Goal: Task Accomplishment & Management: Manage account settings

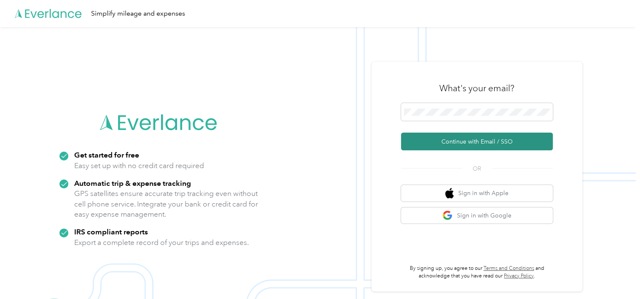
click at [468, 139] on button "Continue with Email / SSO" at bounding box center [477, 141] width 152 height 18
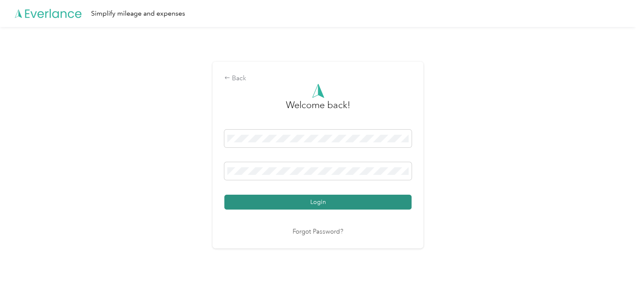
click at [315, 202] on button "Login" at bounding box center [317, 201] width 187 height 15
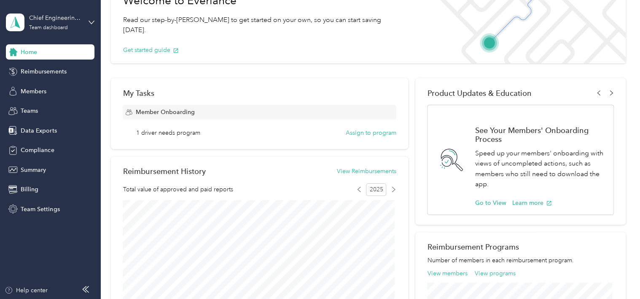
scroll to position [62, 0]
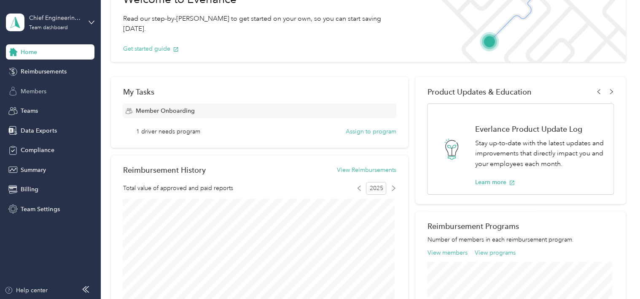
click at [28, 96] on div "Members" at bounding box center [50, 90] width 89 height 15
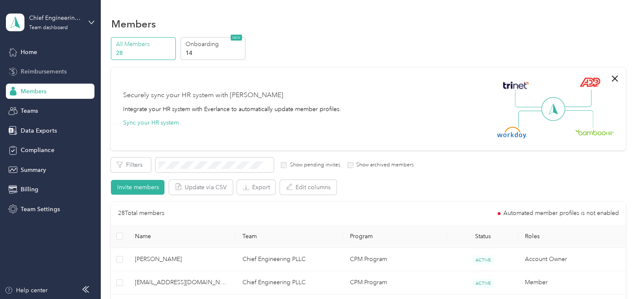
click at [67, 74] on div "Reimbursements" at bounding box center [50, 71] width 89 height 15
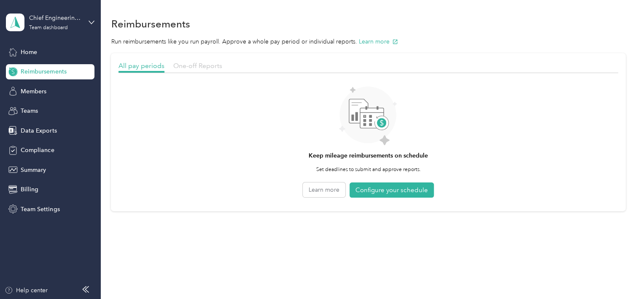
click at [190, 65] on span "One-off Reports" at bounding box center [197, 66] width 49 height 8
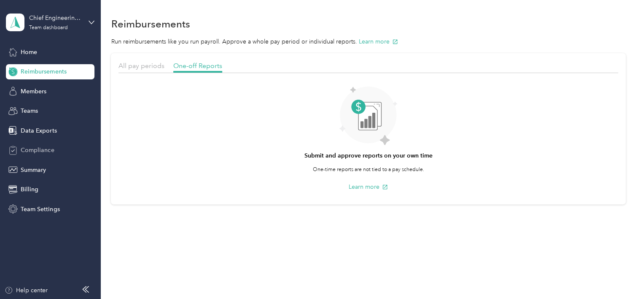
click at [46, 148] on span "Compliance" at bounding box center [37, 149] width 33 height 9
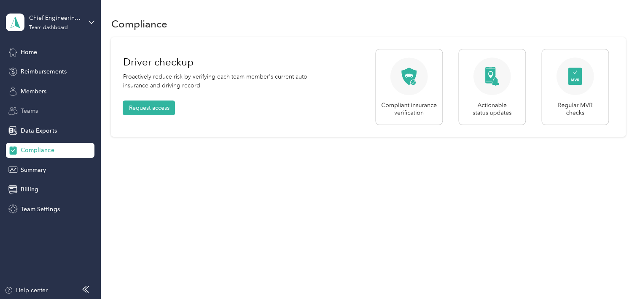
click at [36, 114] on span "Teams" at bounding box center [29, 110] width 17 height 9
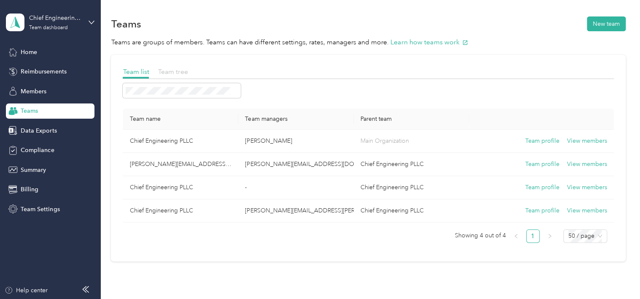
click at [176, 71] on span "Team tree" at bounding box center [173, 71] width 30 height 8
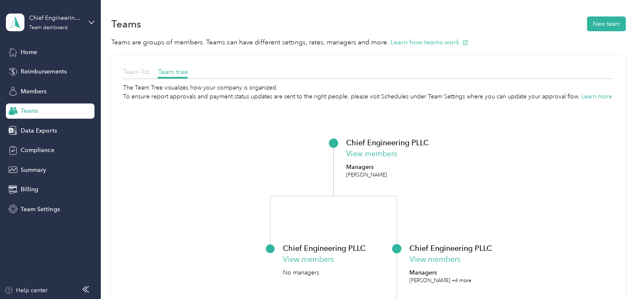
click at [138, 73] on span "Team list" at bounding box center [136, 71] width 26 height 8
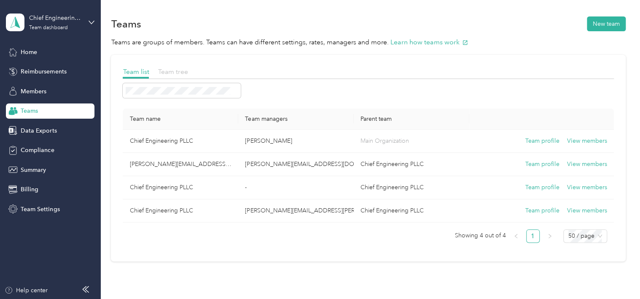
click at [169, 74] on span "Team tree" at bounding box center [173, 71] width 30 height 8
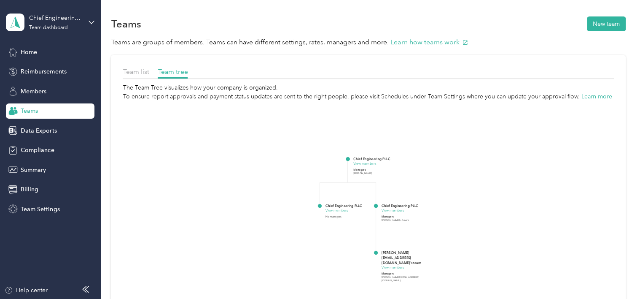
click at [392, 219] on p "[PERSON_NAME] +4 more" at bounding box center [395, 219] width 27 height 3
click at [395, 210] on button "View members" at bounding box center [393, 210] width 23 height 5
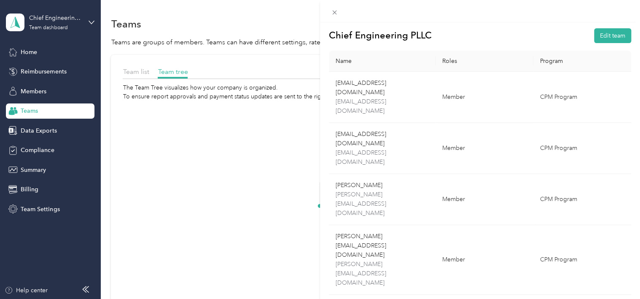
click at [27, 54] on div "Chief Engineering PLLC Edit team Name Roles Program [EMAIL_ADDRESS][DOMAIN_NAME…" at bounding box center [320, 149] width 640 height 299
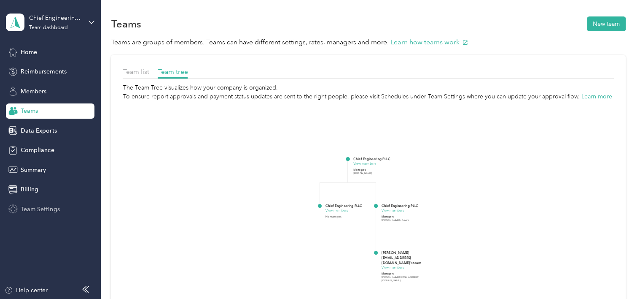
click at [40, 207] on span "Team Settings" at bounding box center [40, 208] width 39 height 9
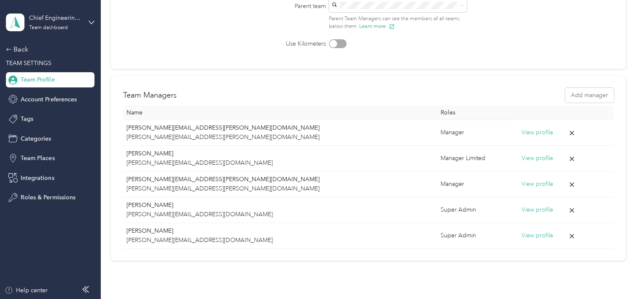
scroll to position [140, 0]
click at [58, 192] on div "Roles & Permissions" at bounding box center [50, 197] width 89 height 15
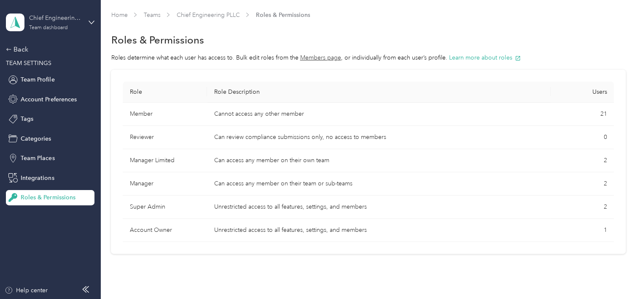
click at [57, 25] on div "Team dashboard" at bounding box center [48, 27] width 39 height 5
click at [234, 34] on div "Roles & Permissions" at bounding box center [368, 40] width 514 height 18
click at [19, 51] on div "Back" at bounding box center [48, 49] width 84 height 10
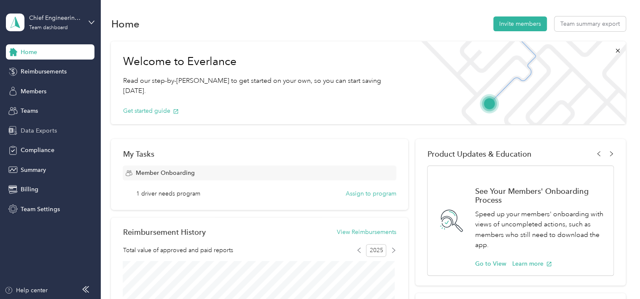
click at [49, 126] on span "Data Exports" at bounding box center [39, 130] width 36 height 9
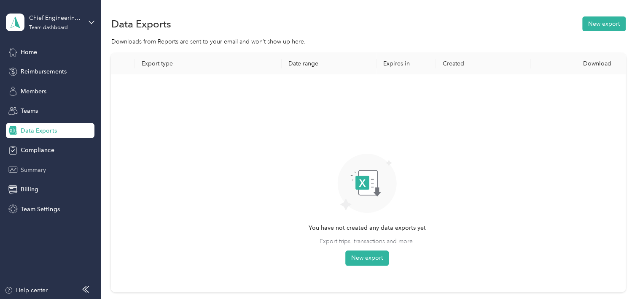
click at [35, 170] on span "Summary" at bounding box center [33, 169] width 25 height 9
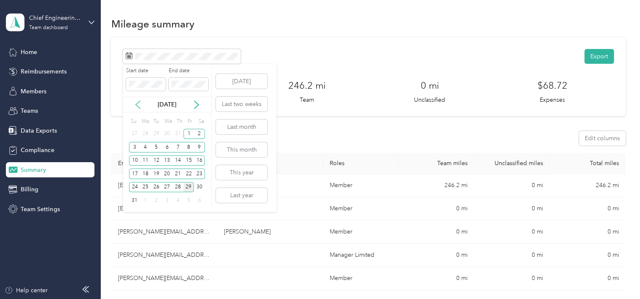
click at [137, 103] on icon at bounding box center [138, 105] width 4 height 8
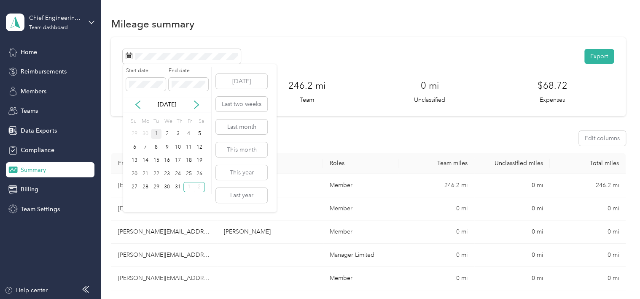
click at [153, 134] on div "1" at bounding box center [156, 134] width 11 height 11
click at [245, 81] on button "[DATE]" at bounding box center [241, 81] width 51 height 15
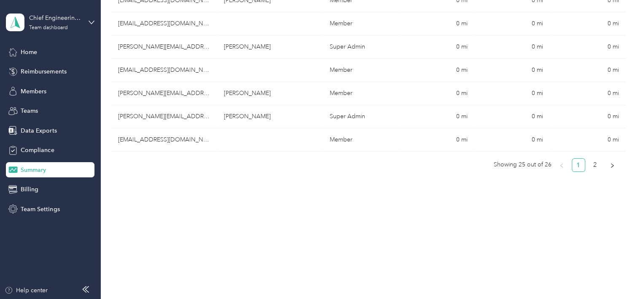
scroll to position [602, 0]
click at [592, 164] on link "2" at bounding box center [595, 165] width 13 height 13
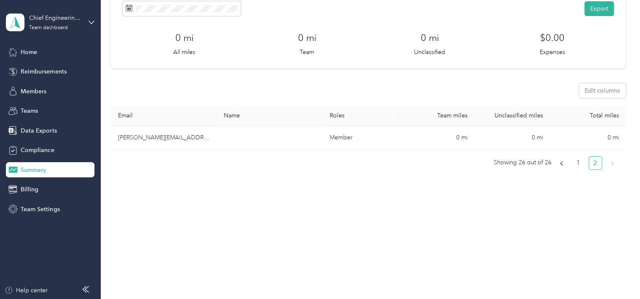
scroll to position [0, 0]
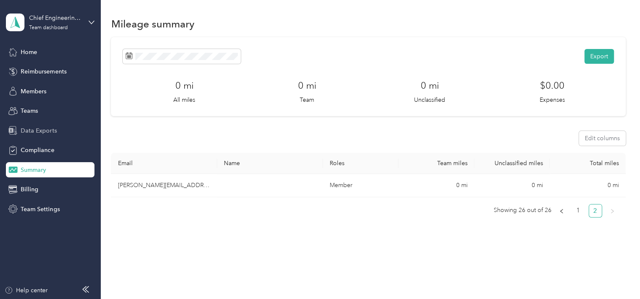
click at [39, 124] on div "Data Exports" at bounding box center [50, 130] width 89 height 15
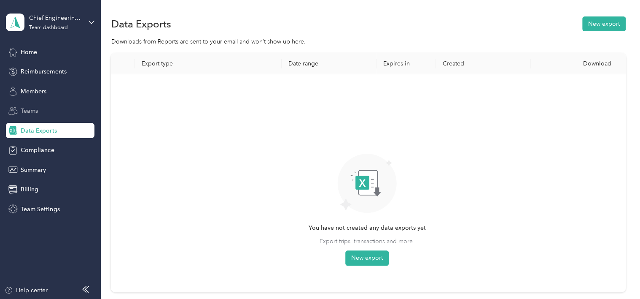
click at [46, 111] on div "Teams" at bounding box center [50, 110] width 89 height 15
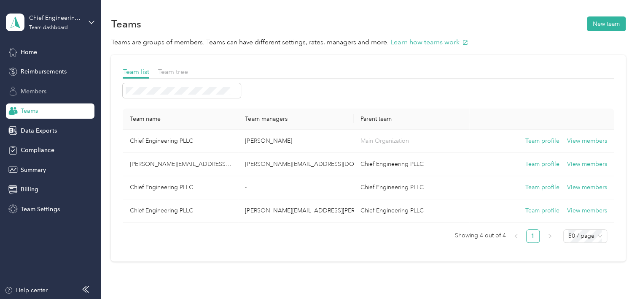
click at [36, 89] on span "Members" at bounding box center [34, 91] width 26 height 9
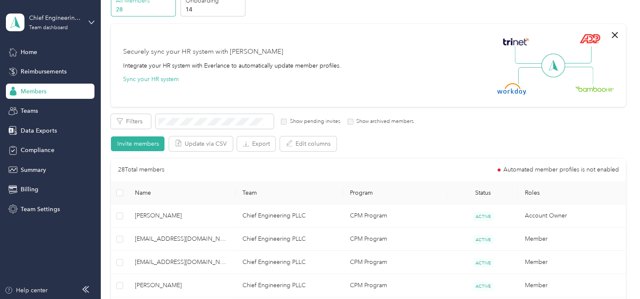
scroll to position [15, 0]
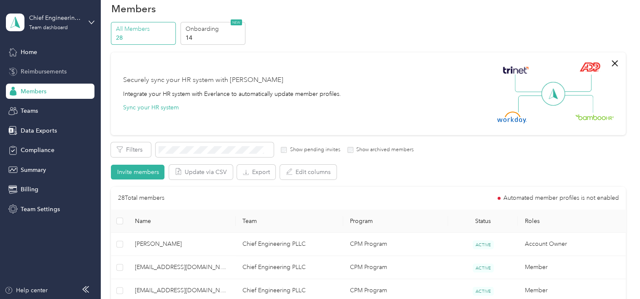
click at [69, 67] on div "Reimbursements" at bounding box center [50, 71] width 89 height 15
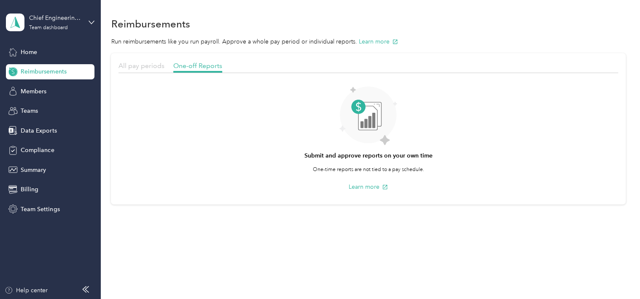
click at [144, 66] on span "All pay periods" at bounding box center [141, 66] width 46 height 8
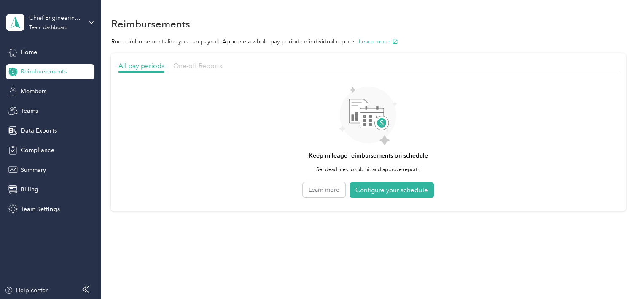
click at [189, 67] on span "One-off Reports" at bounding box center [197, 66] width 49 height 8
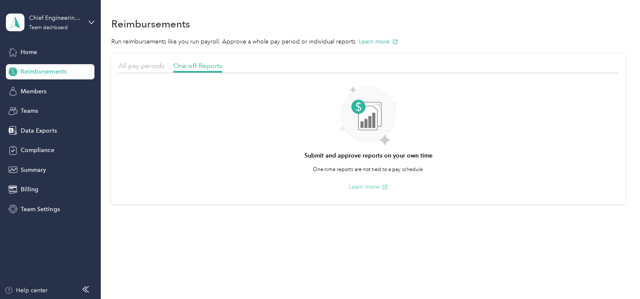
click at [360, 186] on button "Learn more" at bounding box center [368, 186] width 40 height 9
click at [371, 120] on icon at bounding box center [370, 121] width 2 height 11
click at [44, 189] on div "Billing" at bounding box center [50, 189] width 89 height 15
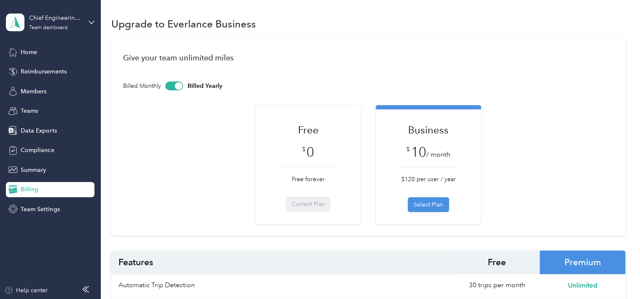
click at [52, 178] on div "Home Reimbursements Members Teams Data Exports Compliance Summary Billing Team …" at bounding box center [50, 130] width 89 height 172
click at [35, 169] on span "Summary" at bounding box center [33, 169] width 25 height 9
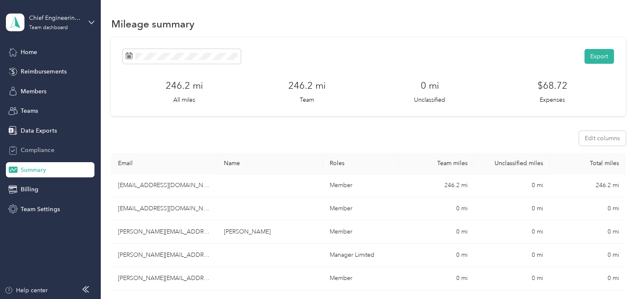
click at [48, 149] on span "Compliance" at bounding box center [37, 149] width 33 height 9
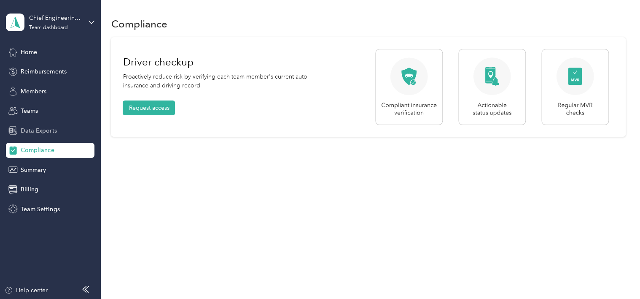
click at [45, 130] on span "Data Exports" at bounding box center [39, 130] width 36 height 9
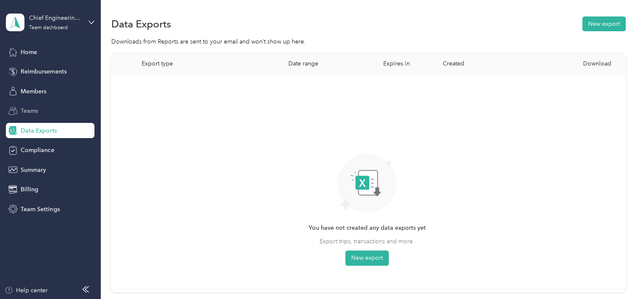
click at [38, 115] on div "Teams" at bounding box center [50, 110] width 89 height 15
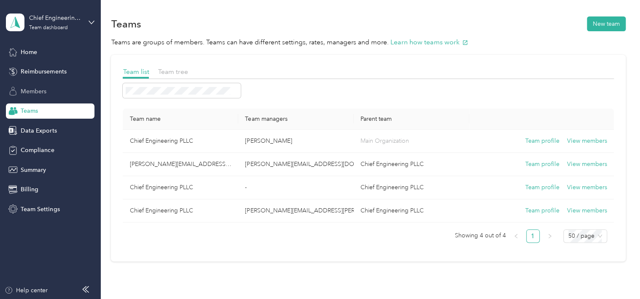
click at [52, 98] on div "Members" at bounding box center [50, 90] width 89 height 15
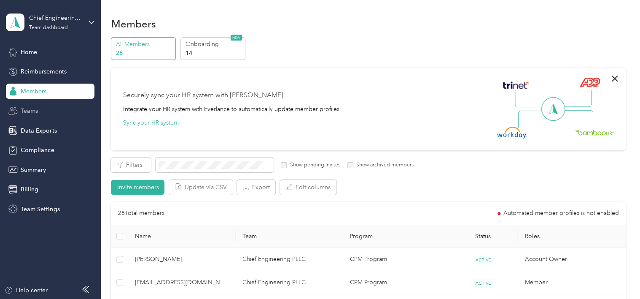
click at [43, 108] on div "Teams" at bounding box center [50, 110] width 89 height 15
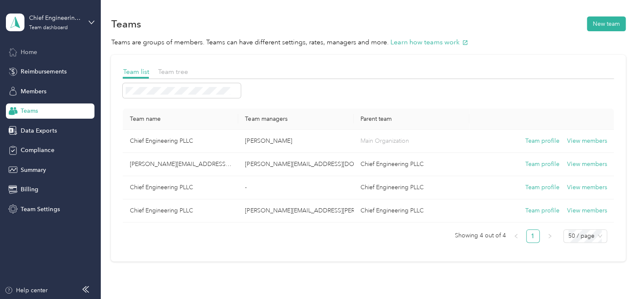
click at [34, 54] on span "Home" at bounding box center [29, 52] width 16 height 9
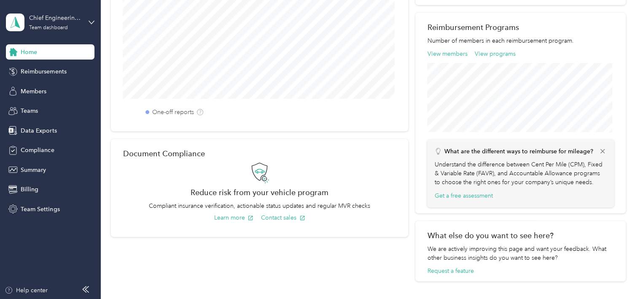
scroll to position [281, 0]
click at [484, 50] on button "View programs" at bounding box center [495, 52] width 41 height 9
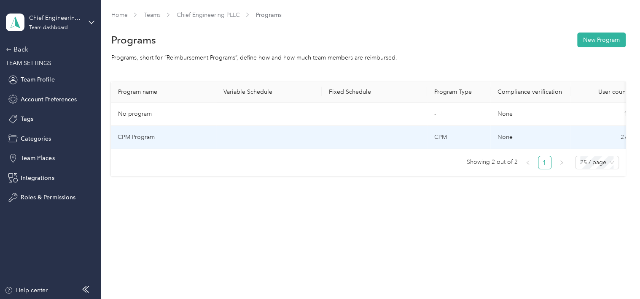
click at [278, 132] on td at bounding box center [268, 137] width 105 height 23
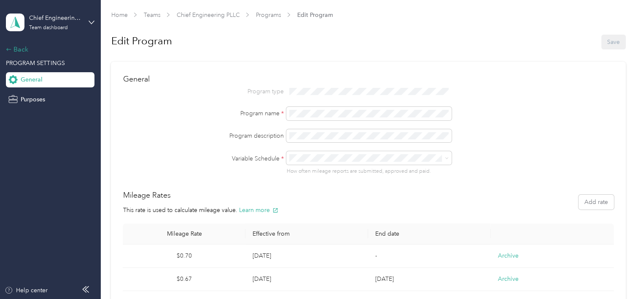
click at [10, 51] on icon at bounding box center [9, 49] width 6 height 6
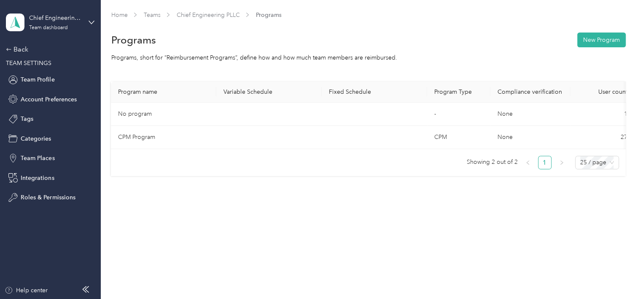
click at [10, 51] on icon at bounding box center [9, 49] width 6 height 6
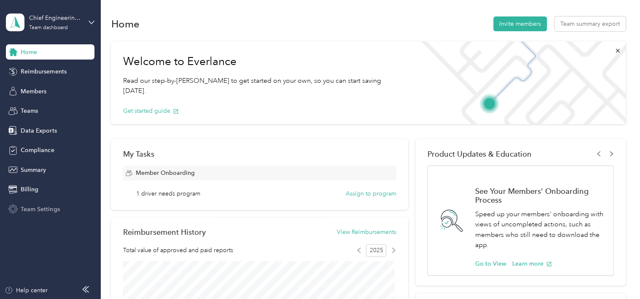
click at [30, 212] on span "Team Settings" at bounding box center [40, 208] width 39 height 9
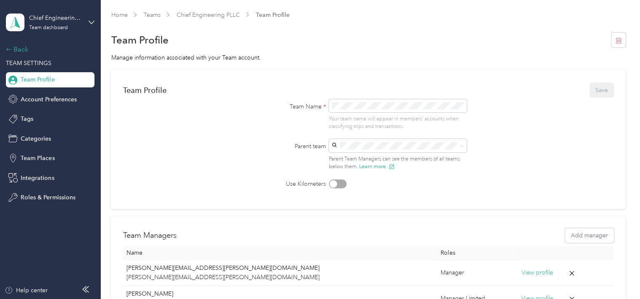
click at [9, 52] on div "Back" at bounding box center [48, 49] width 84 height 10
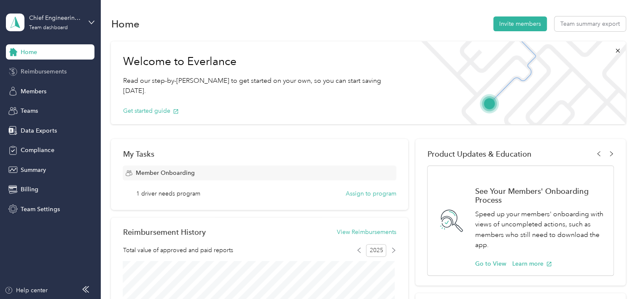
click at [43, 69] on span "Reimbursements" at bounding box center [44, 71] width 46 height 9
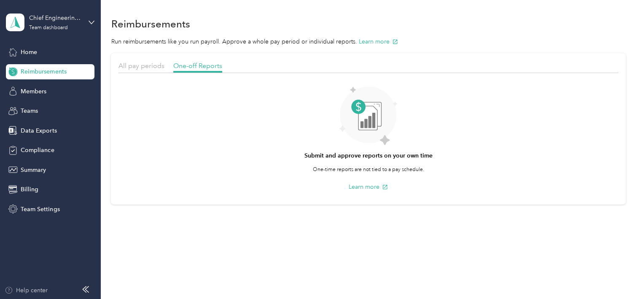
click at [37, 290] on div "Help center" at bounding box center [26, 289] width 43 height 9
click at [48, 54] on div "Home" at bounding box center [50, 51] width 89 height 15
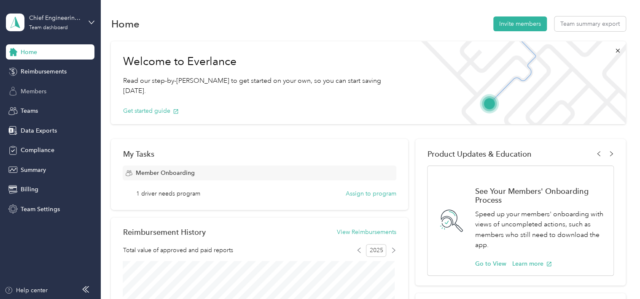
click at [51, 94] on div "Members" at bounding box center [50, 90] width 89 height 15
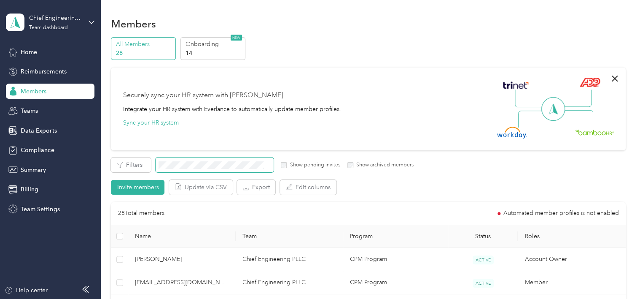
click at [204, 170] on span at bounding box center [215, 164] width 118 height 15
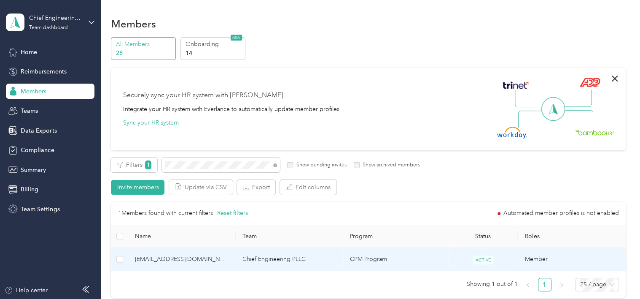
click at [180, 260] on span "[EMAIL_ADDRESS][DOMAIN_NAME]" at bounding box center [182, 258] width 94 height 9
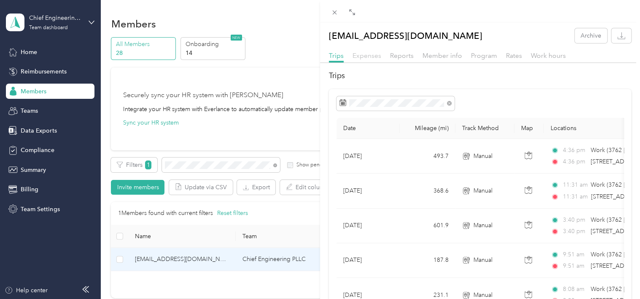
click at [368, 53] on span "Expenses" at bounding box center [366, 55] width 29 height 8
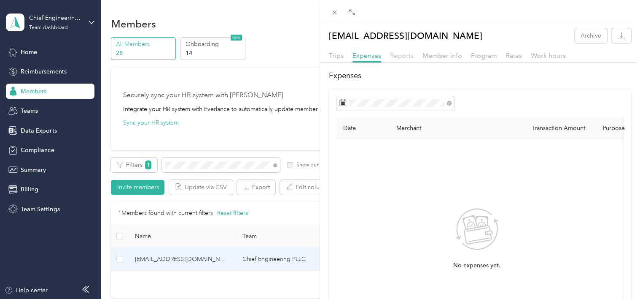
click at [393, 56] on span "Reports" at bounding box center [402, 55] width 24 height 8
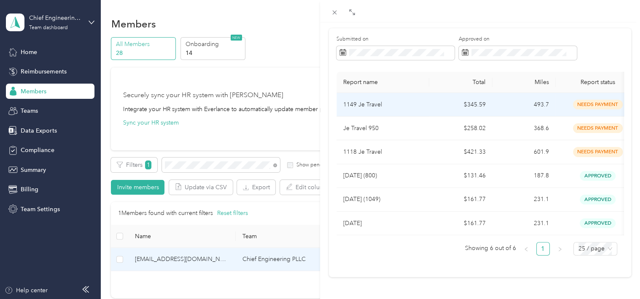
click at [413, 97] on td "1149 Je Travel" at bounding box center [382, 105] width 93 height 24
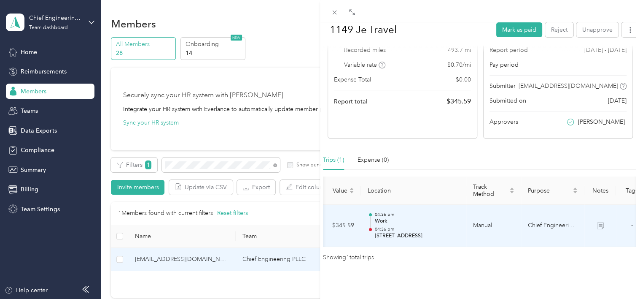
scroll to position [0, 185]
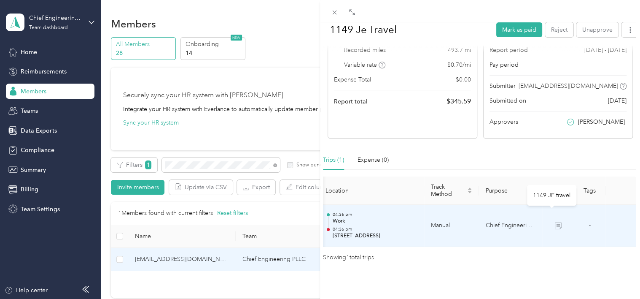
click at [556, 224] on icon at bounding box center [558, 226] width 5 height 5
click at [555, 222] on icon at bounding box center [558, 225] width 7 height 7
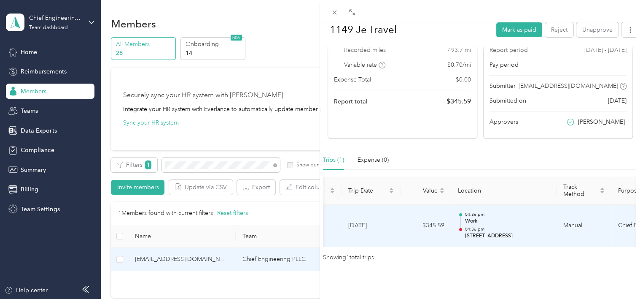
scroll to position [0, 0]
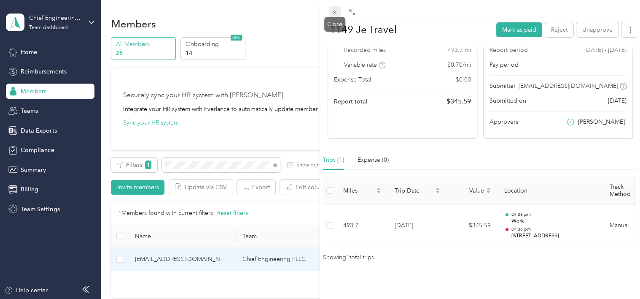
click at [333, 14] on icon at bounding box center [335, 13] width 4 height 4
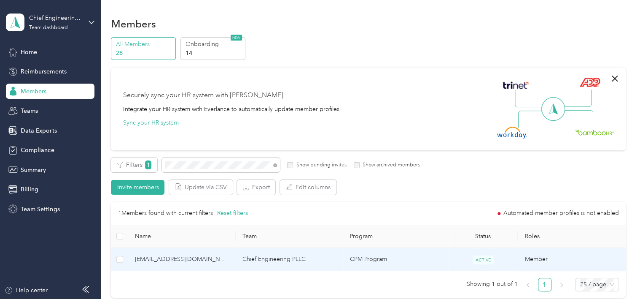
click at [224, 264] on td "[EMAIL_ADDRESS][DOMAIN_NAME]" at bounding box center [182, 258] width 108 height 23
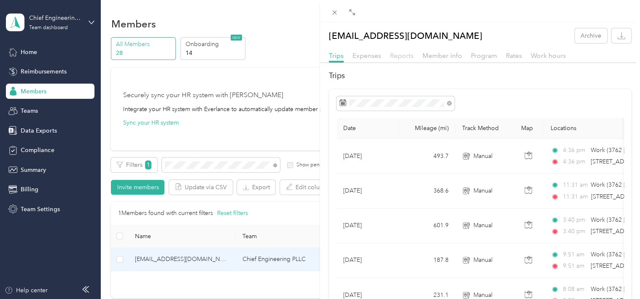
click at [401, 53] on span "Reports" at bounding box center [402, 55] width 24 height 8
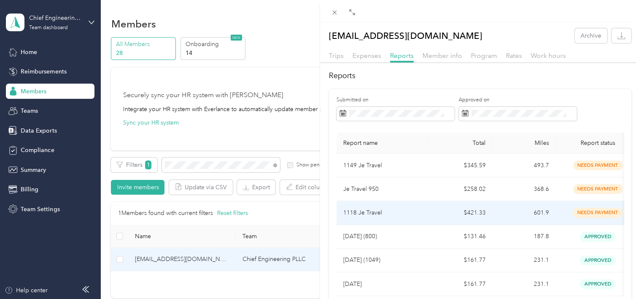
click at [491, 219] on td "$421.33" at bounding box center [460, 213] width 63 height 24
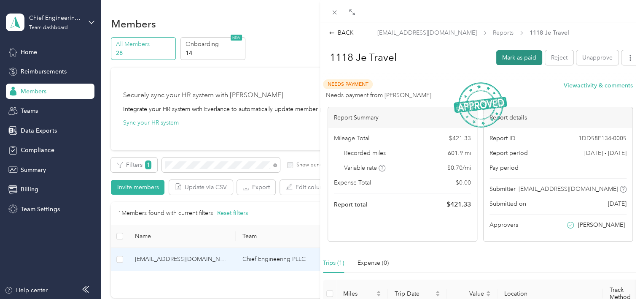
click at [512, 54] on button "Mark as paid" at bounding box center [519, 57] width 46 height 15
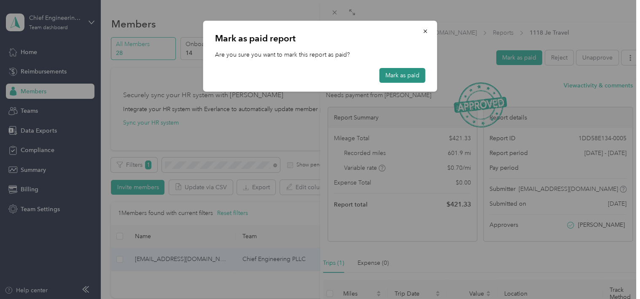
click at [398, 73] on button "Mark as paid" at bounding box center [402, 75] width 46 height 15
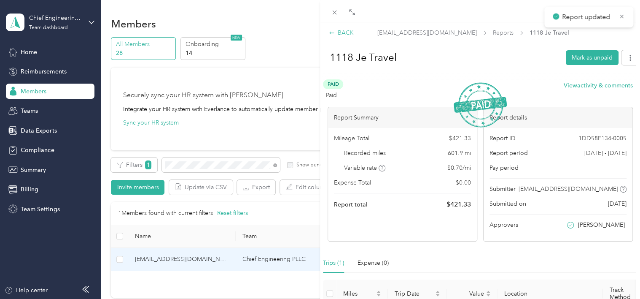
click at [332, 35] on icon at bounding box center [332, 33] width 6 height 6
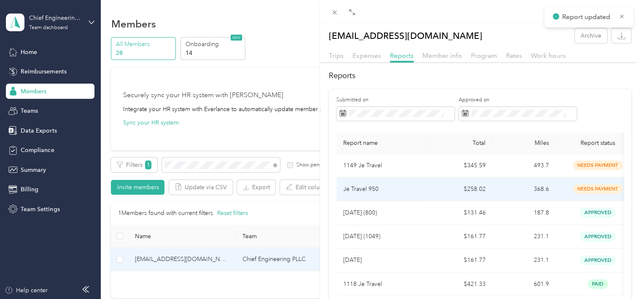
click at [387, 191] on p "Je Travel 950" at bounding box center [382, 188] width 79 height 9
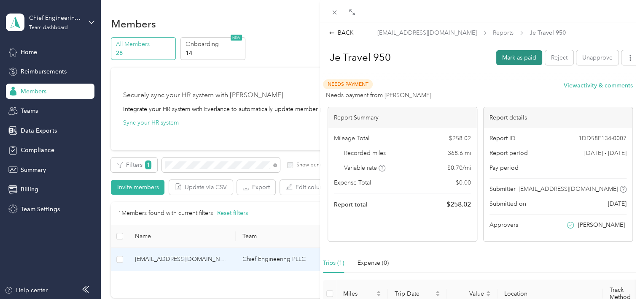
click at [519, 55] on button "Mark as paid" at bounding box center [519, 57] width 46 height 15
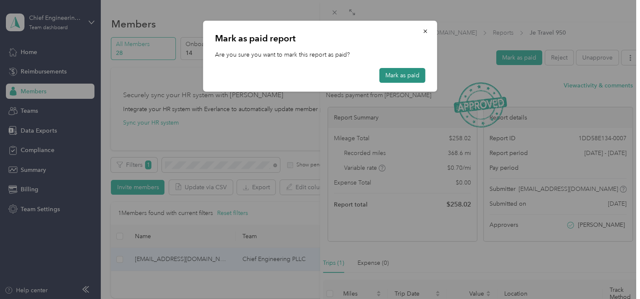
click at [406, 77] on button "Mark as paid" at bounding box center [402, 75] width 46 height 15
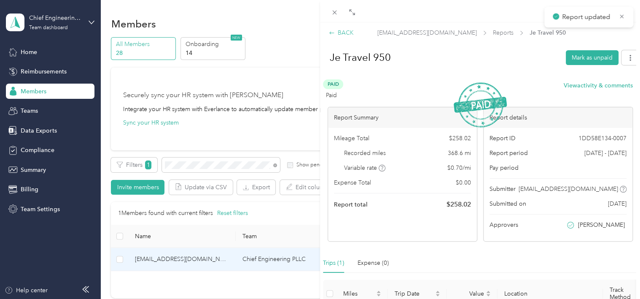
click at [332, 33] on icon at bounding box center [332, 33] width 6 height 6
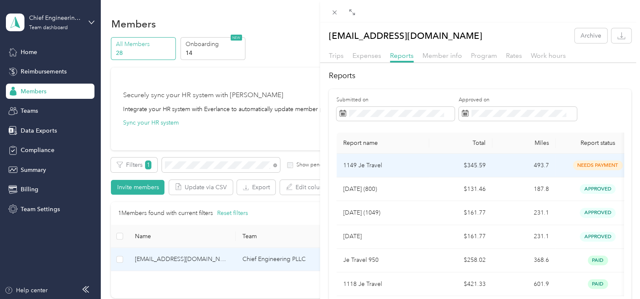
click at [418, 173] on td "1149 Je Travel" at bounding box center [382, 165] width 93 height 24
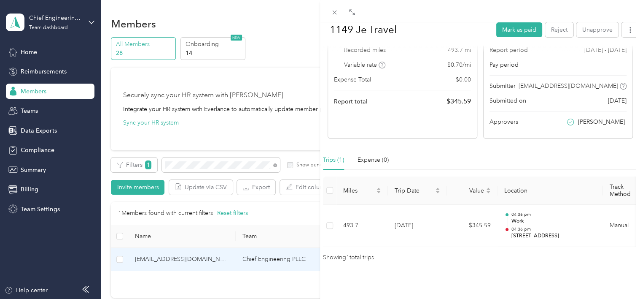
scroll to position [115, 0]
